Goal: Task Accomplishment & Management: Manage account settings

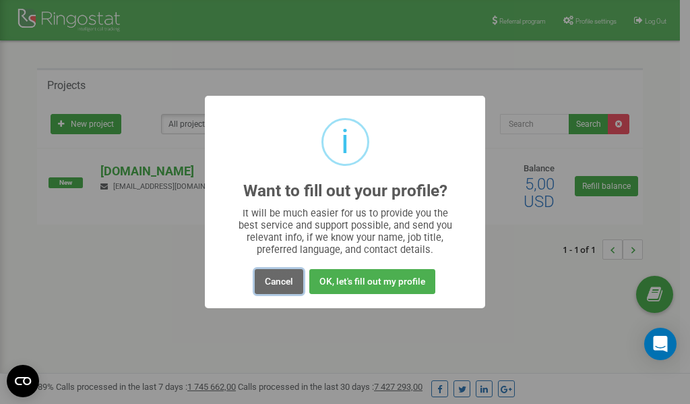
click at [276, 281] on button "Cancel" at bounding box center [279, 281] width 49 height 25
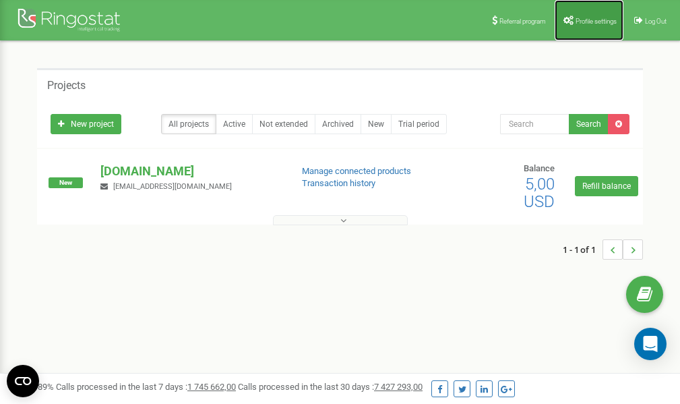
click at [582, 28] on link "Profile settings" at bounding box center [589, 20] width 69 height 40
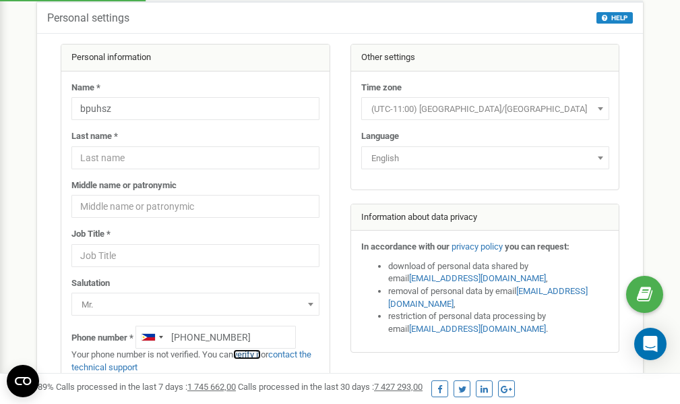
click at [251, 354] on link "verify it" at bounding box center [247, 354] width 28 height 10
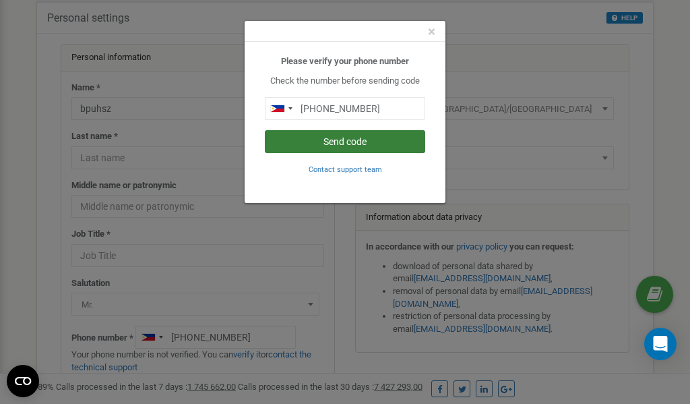
click at [331, 142] on button "Send code" at bounding box center [345, 141] width 160 height 23
